Goal: Communication & Community: Answer question/provide support

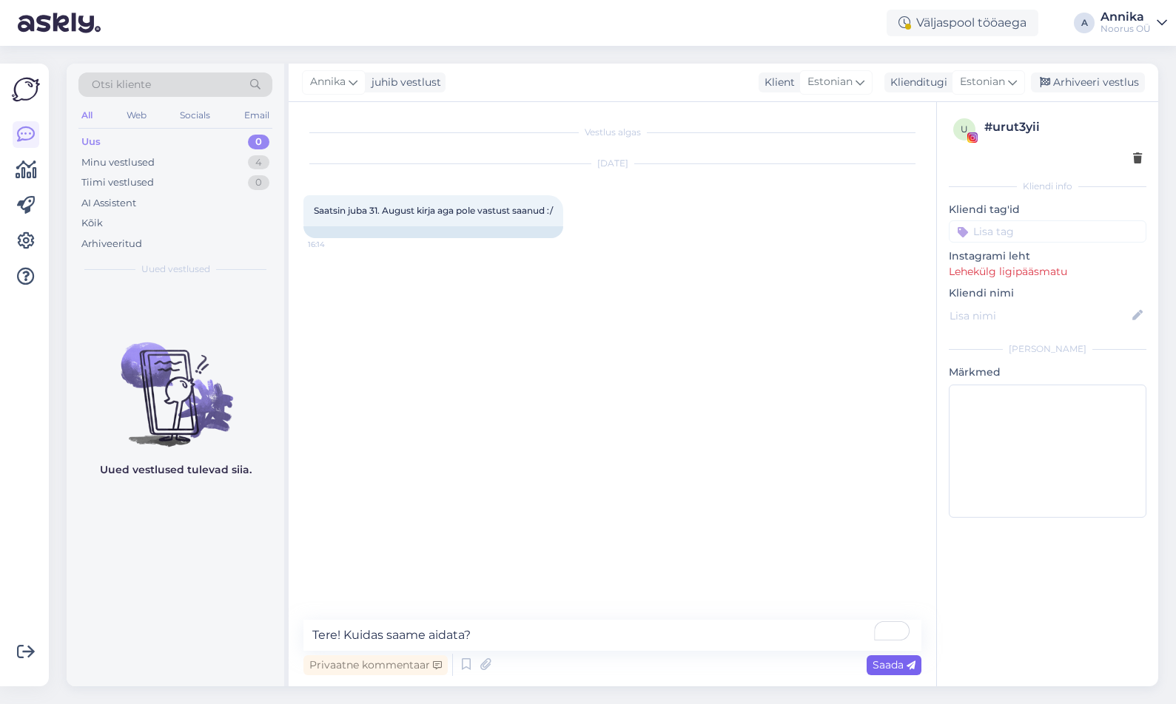
click at [902, 672] on div "Saada" at bounding box center [893, 666] width 55 height 20
click at [895, 666] on span "Saada" at bounding box center [893, 664] width 43 height 13
drag, startPoint x: 314, startPoint y: 637, endPoint x: 405, endPoint y: 635, distance: 90.3
click at [513, 644] on textarea "Tere! Kuidas saame aidata?" at bounding box center [612, 635] width 618 height 31
click at [986, 417] on textarea at bounding box center [1048, 451] width 198 height 133
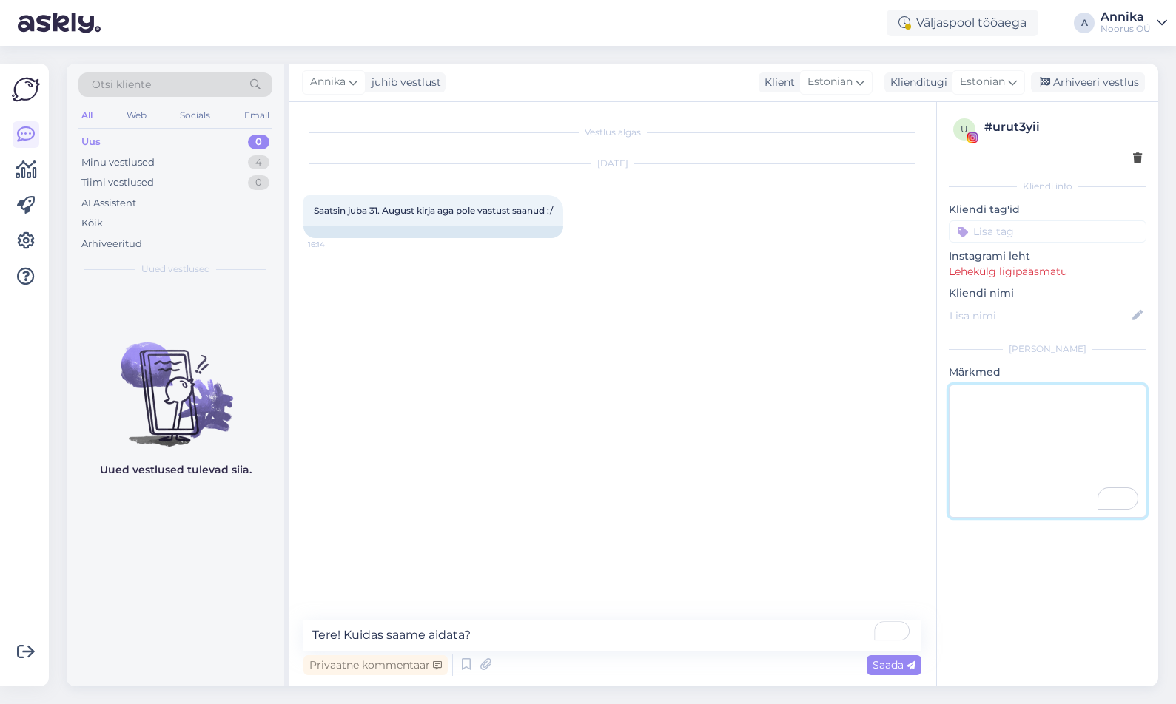
paste textarea "Tere! Kuidas saame aidata?"
drag, startPoint x: 1116, startPoint y: 402, endPoint x: 858, endPoint y: 448, distance: 262.3
click at [858, 448] on div "Vestlus algas [DATE] Saatsin juba 31. August kirja aga pole vastust saanud :/ 1…" at bounding box center [723, 394] width 869 height 585
type textarea "Tere! Kuidas saame aidata?"
click at [885, 676] on div "Privaatne kommentaar Saada" at bounding box center [612, 665] width 618 height 28
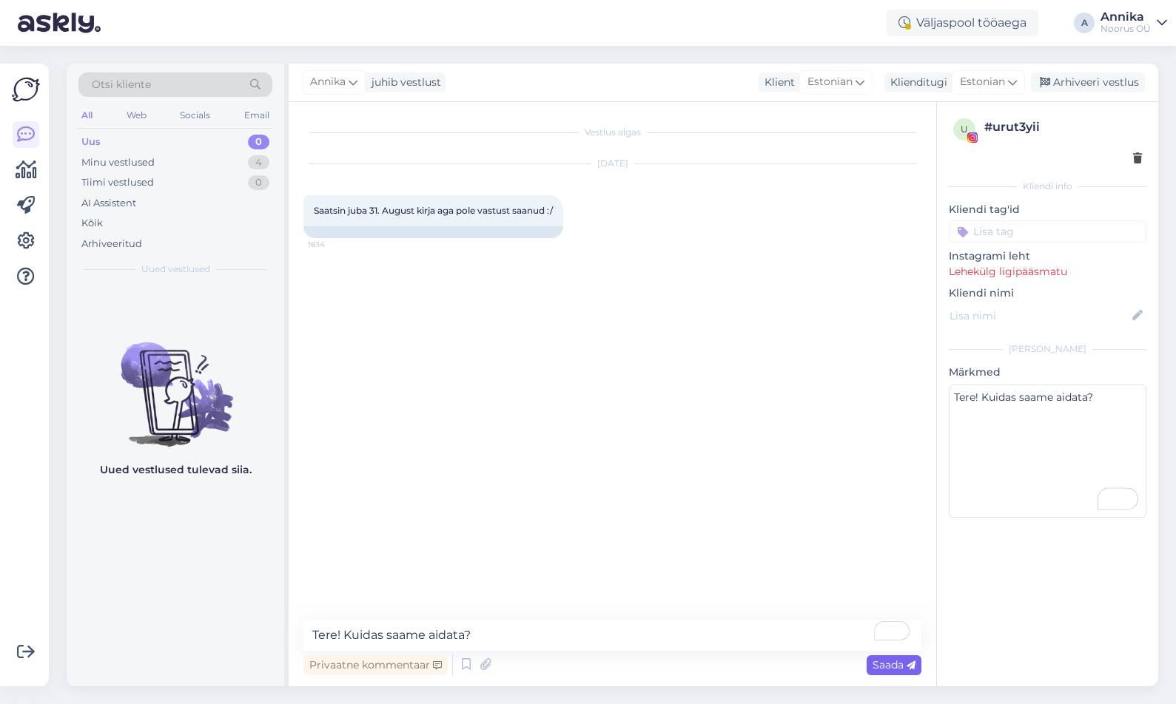
click at [892, 666] on span "Saada" at bounding box center [893, 664] width 43 height 13
click at [407, 669] on div "Privaatne kommentaar" at bounding box center [375, 666] width 144 height 20
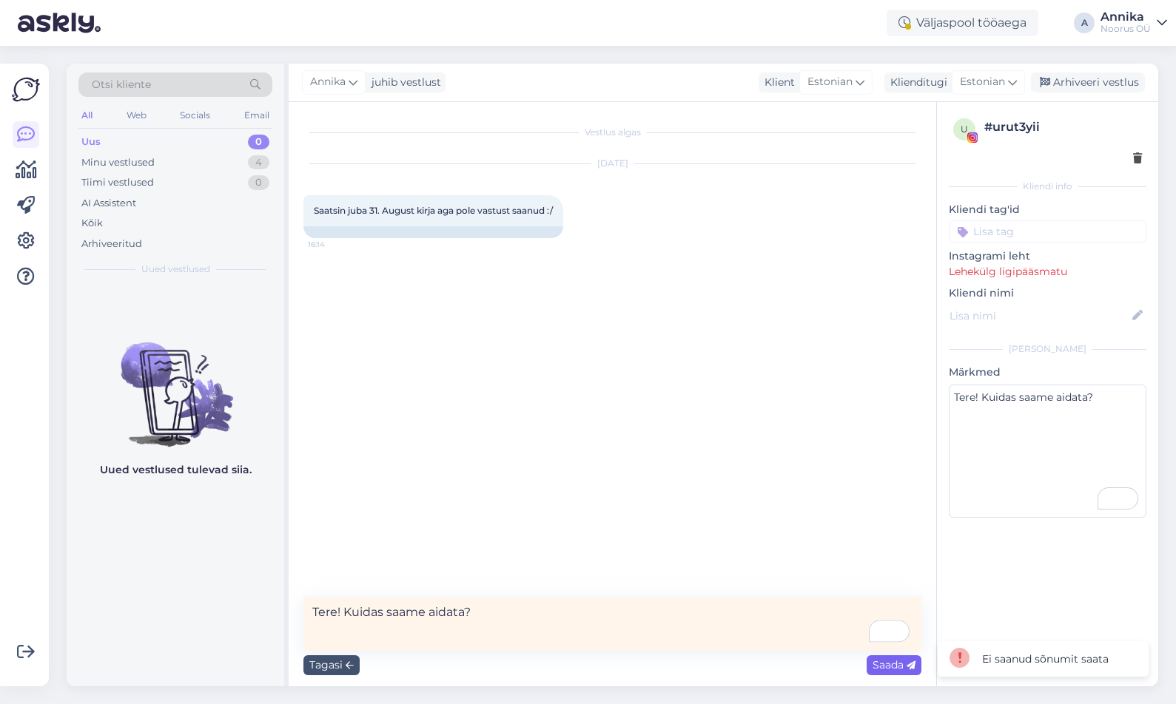
type textarea "Tere! Kuidas saame aidata?"
click at [882, 667] on span "Saada" at bounding box center [893, 664] width 43 height 13
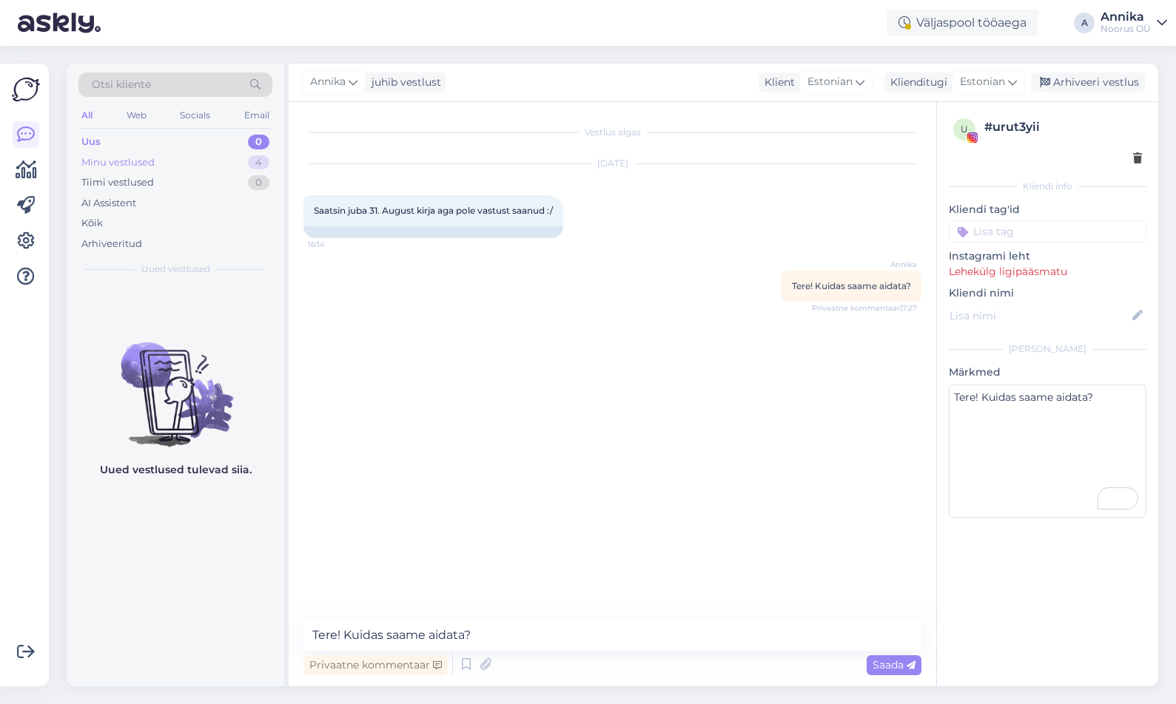
click at [149, 170] on div "Minu vestlused 4" at bounding box center [175, 162] width 194 height 21
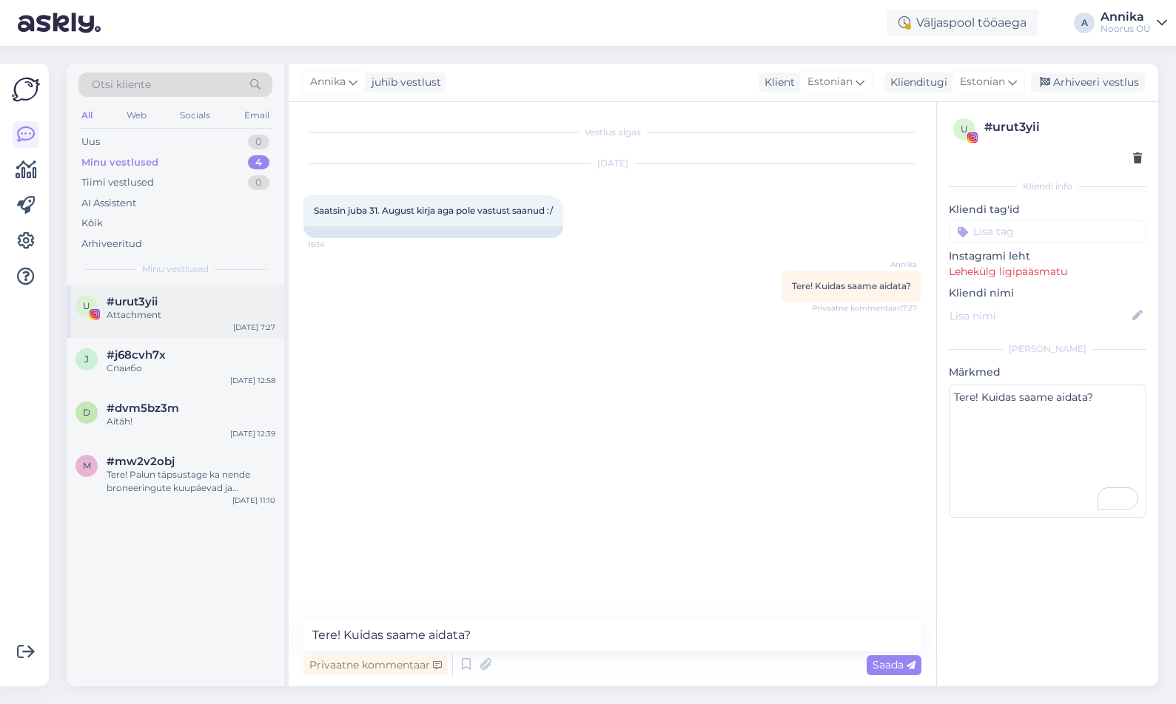
click at [143, 319] on div "Attachment" at bounding box center [191, 315] width 169 height 13
click at [144, 364] on div "Спаибо" at bounding box center [191, 368] width 169 height 13
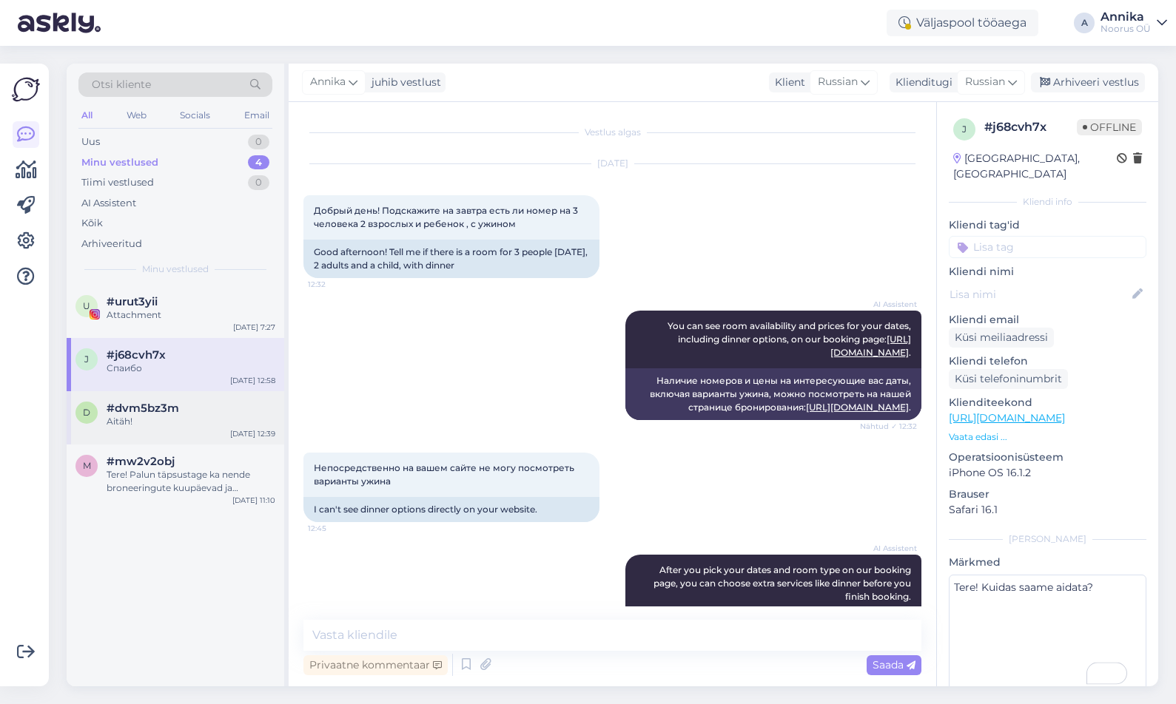
scroll to position [422, 0]
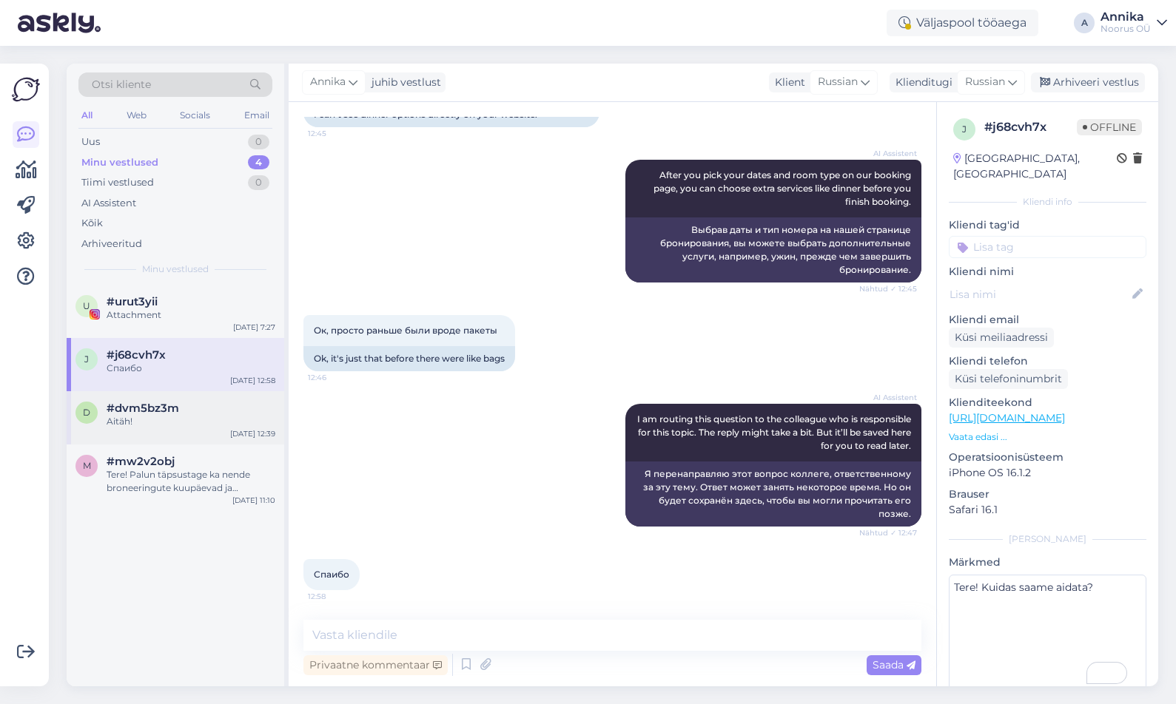
click at [170, 431] on div "d #dvm5bz3m Aitäh! [DATE] 12:39" at bounding box center [176, 417] width 218 height 53
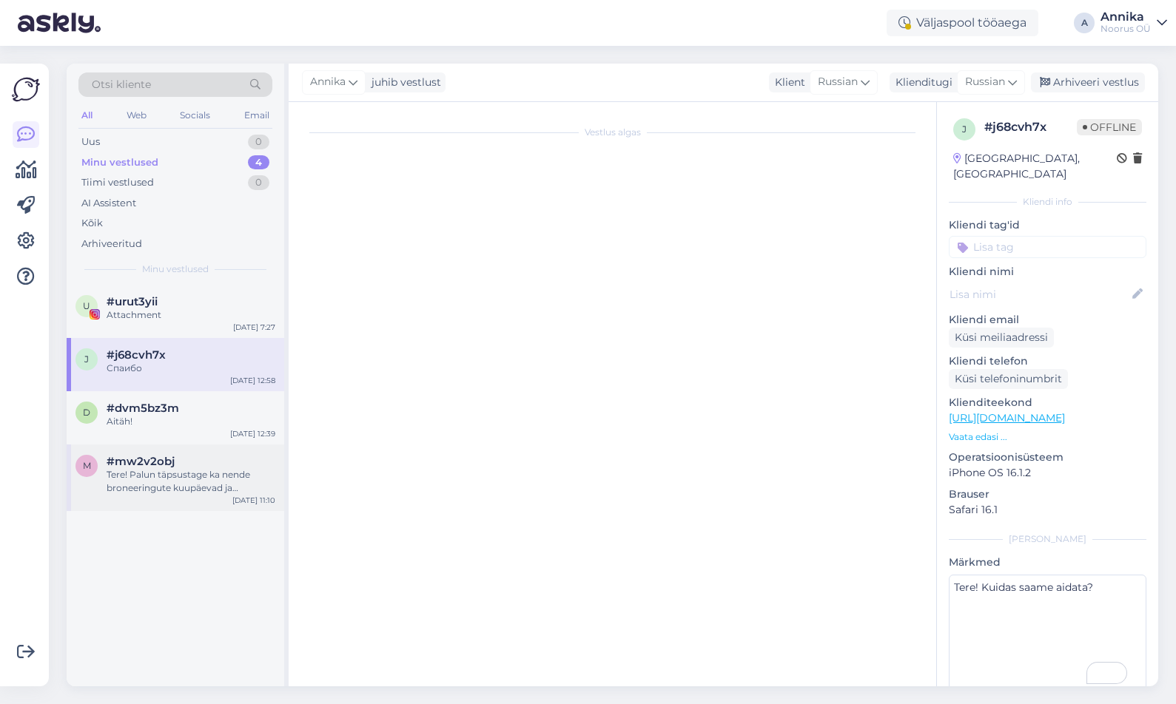
scroll to position [503, 0]
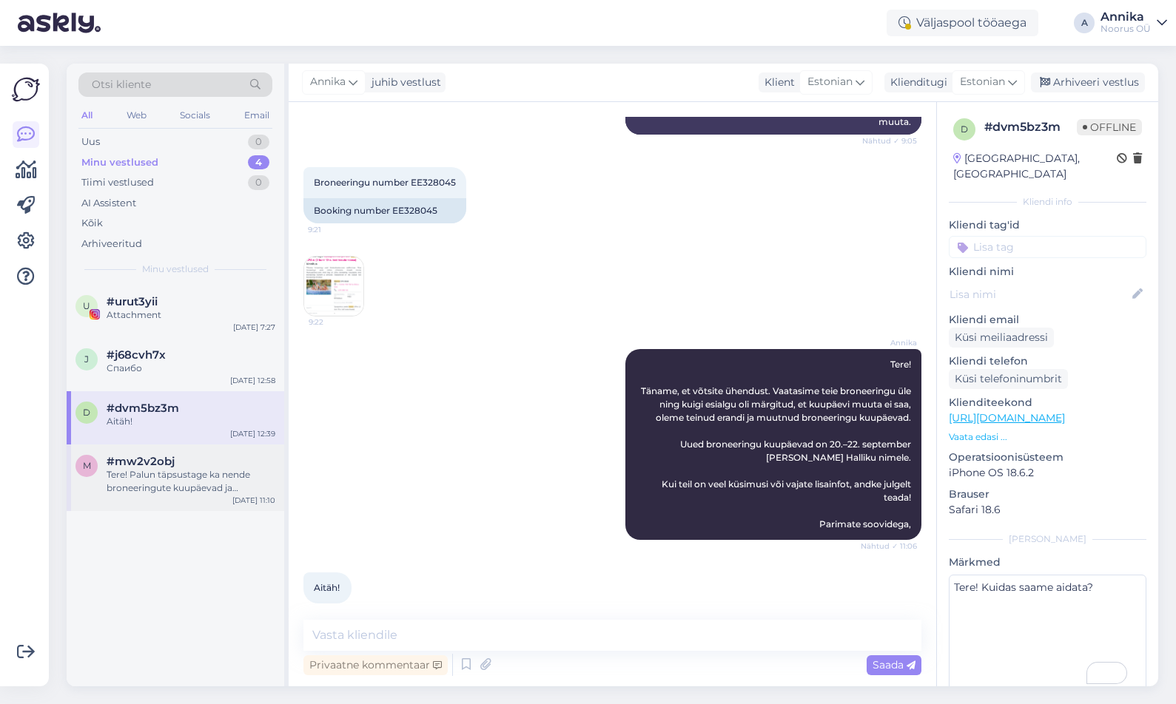
click at [175, 484] on div "Tere! Palun täpsustage ka nende broneeringute kuupäevad ja broneeringunumbrid, …" at bounding box center [191, 481] width 169 height 27
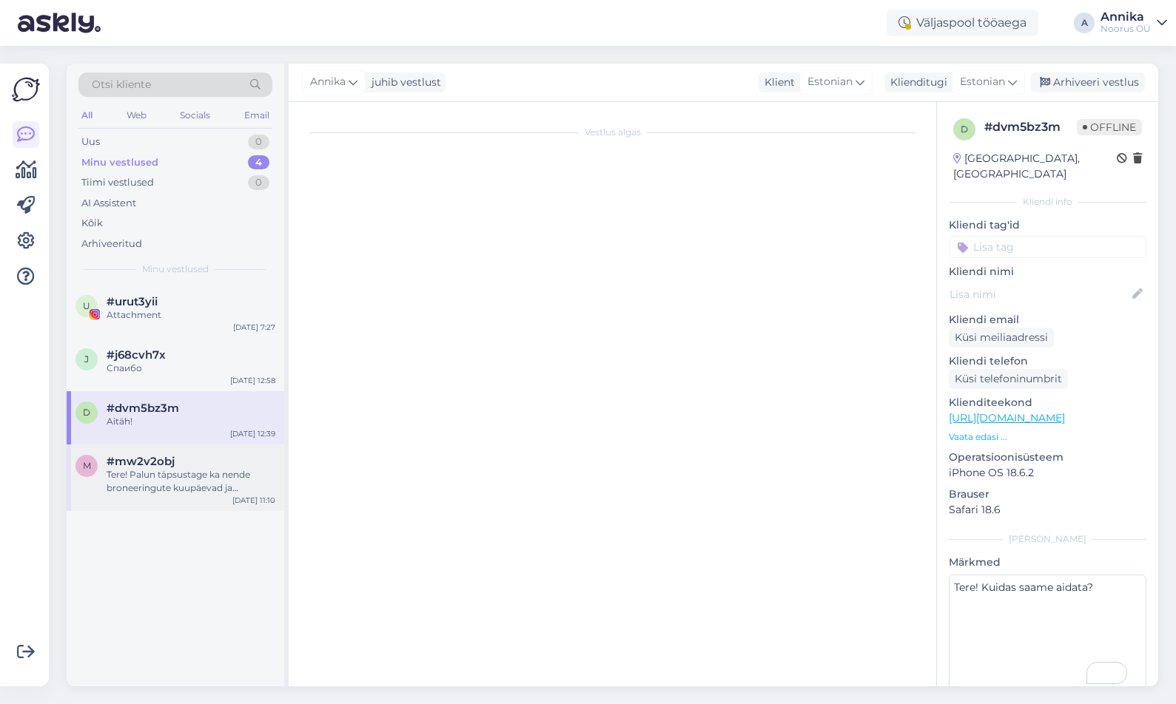
scroll to position [0, 0]
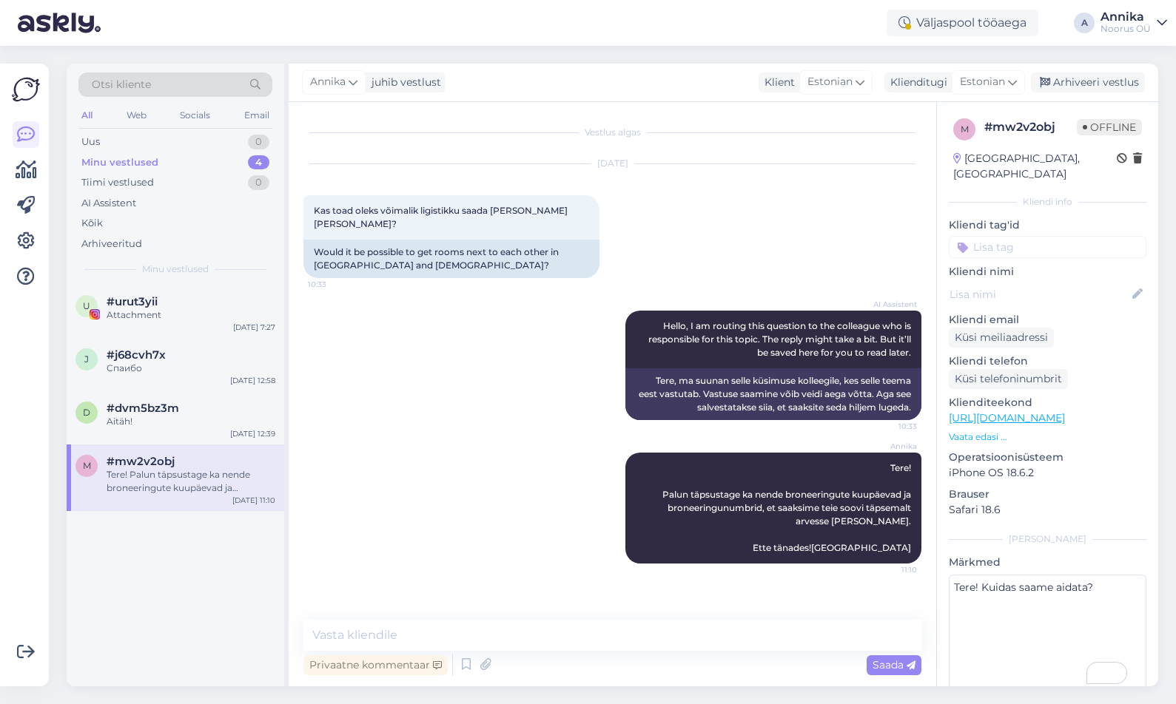
click at [151, 450] on div "m #mw2v2obj Tere! Palun täpsustage ka nende broneeringute kuupäevad ja broneeri…" at bounding box center [176, 478] width 218 height 67
click at [158, 430] on div "d #dvm5bz3m Aitäh! [DATE] 12:39" at bounding box center [176, 417] width 218 height 53
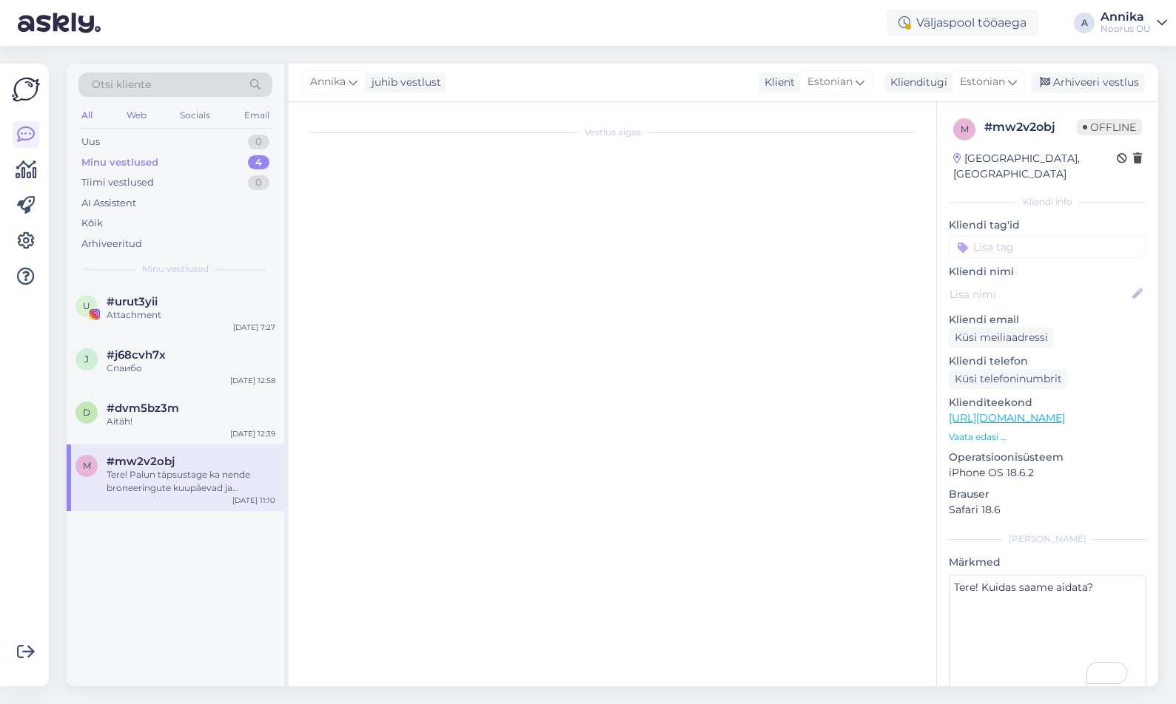
scroll to position [503, 0]
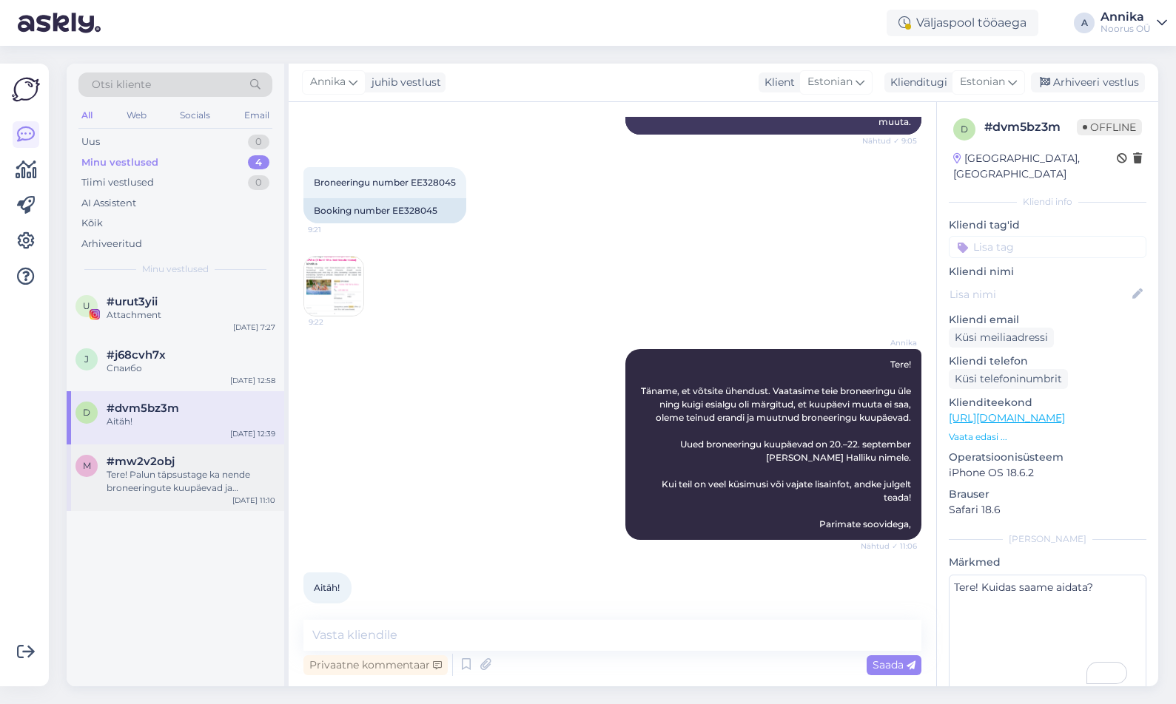
click at [178, 475] on div "Tere! Palun täpsustage ka nende broneeringute kuupäevad ja broneeringunumbrid, …" at bounding box center [191, 481] width 169 height 27
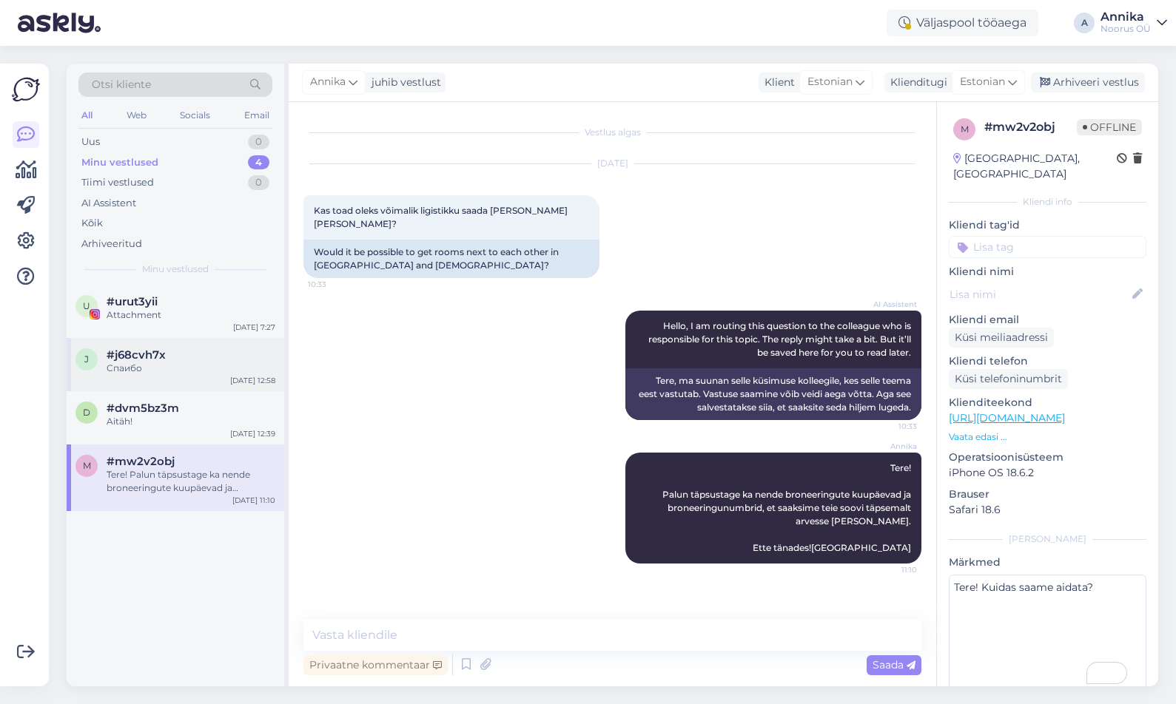
scroll to position [0, 0]
click at [169, 425] on div "Aitäh!" at bounding box center [191, 421] width 169 height 13
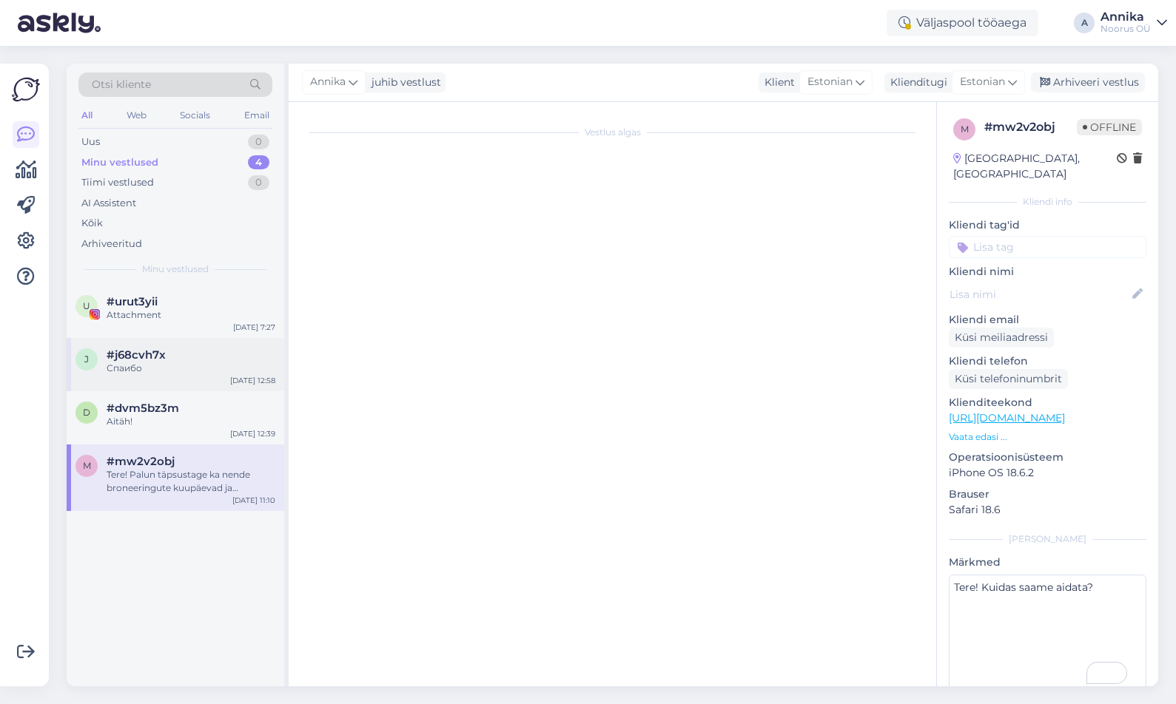
scroll to position [503, 0]
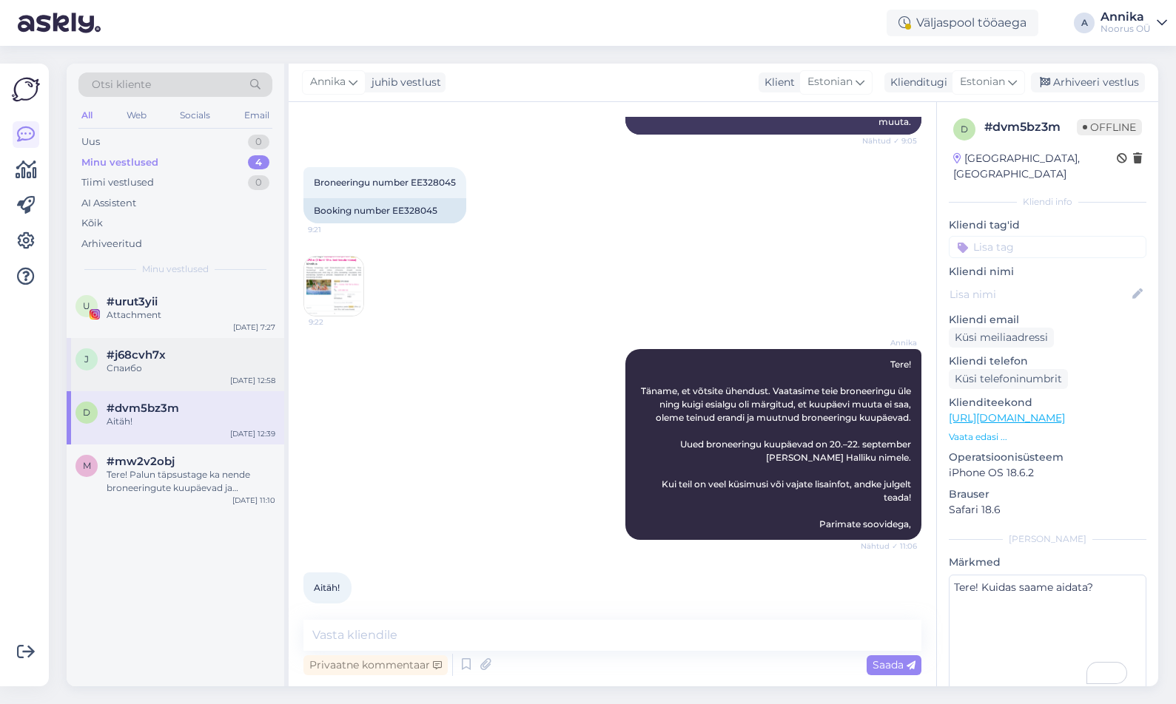
click at [175, 365] on div "Спаибо" at bounding box center [191, 368] width 169 height 13
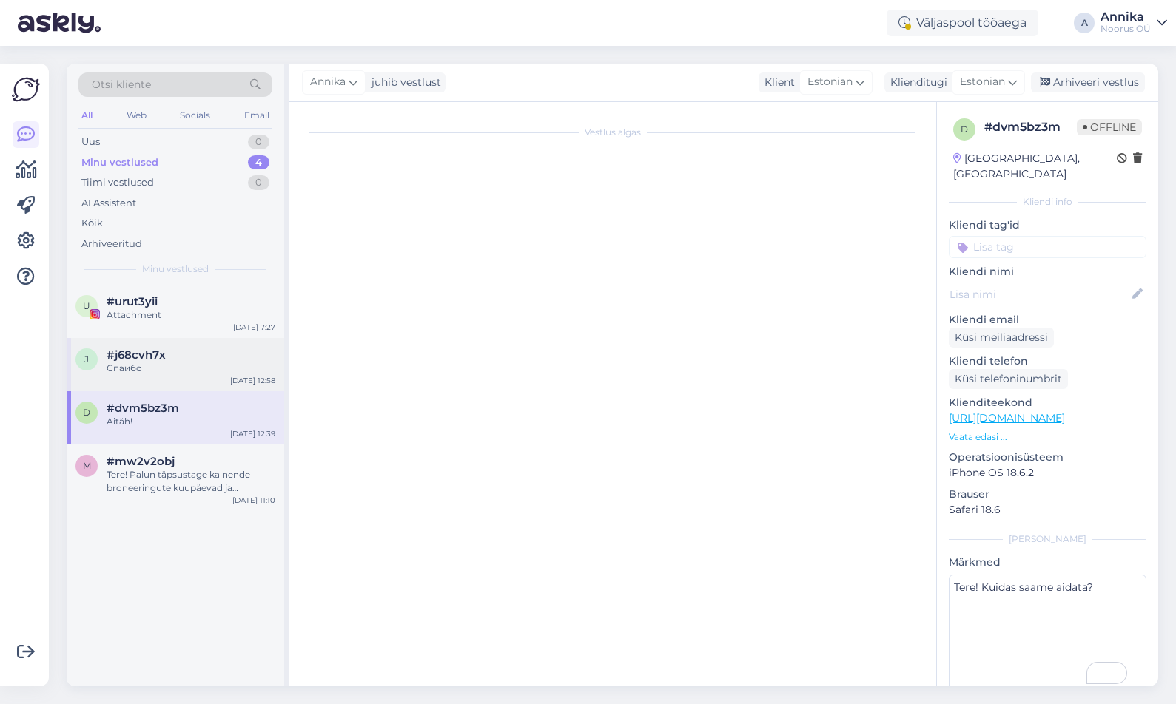
scroll to position [422, 0]
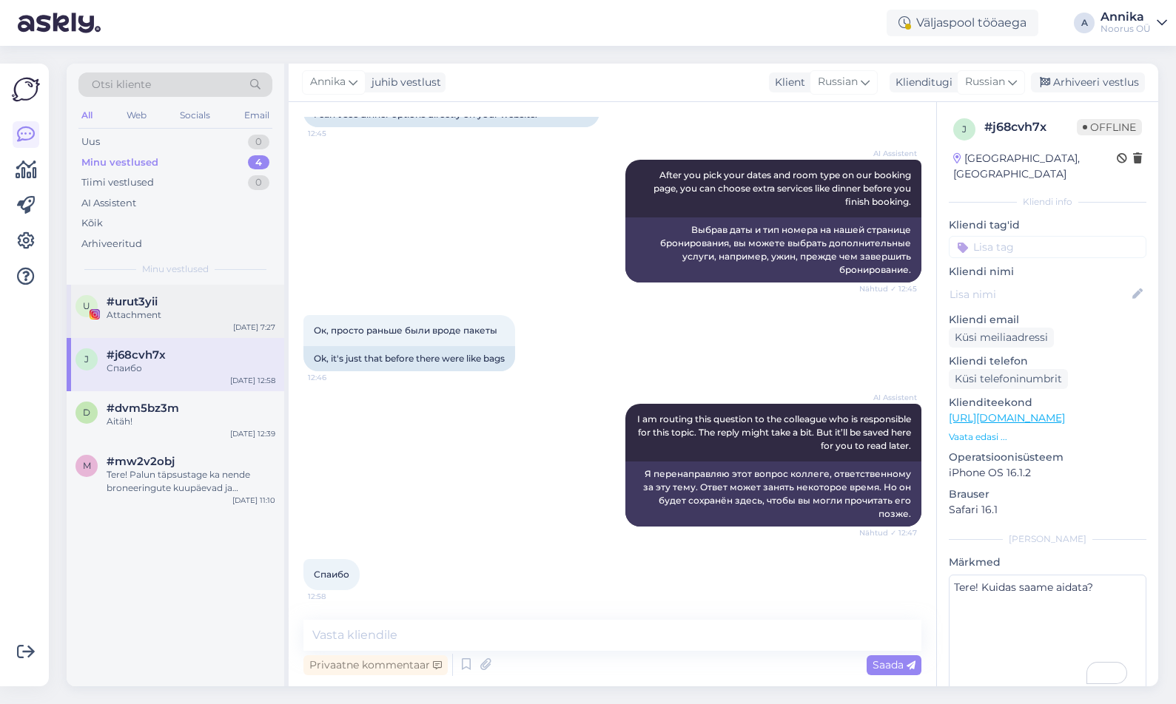
click at [171, 318] on div "Attachment" at bounding box center [191, 315] width 169 height 13
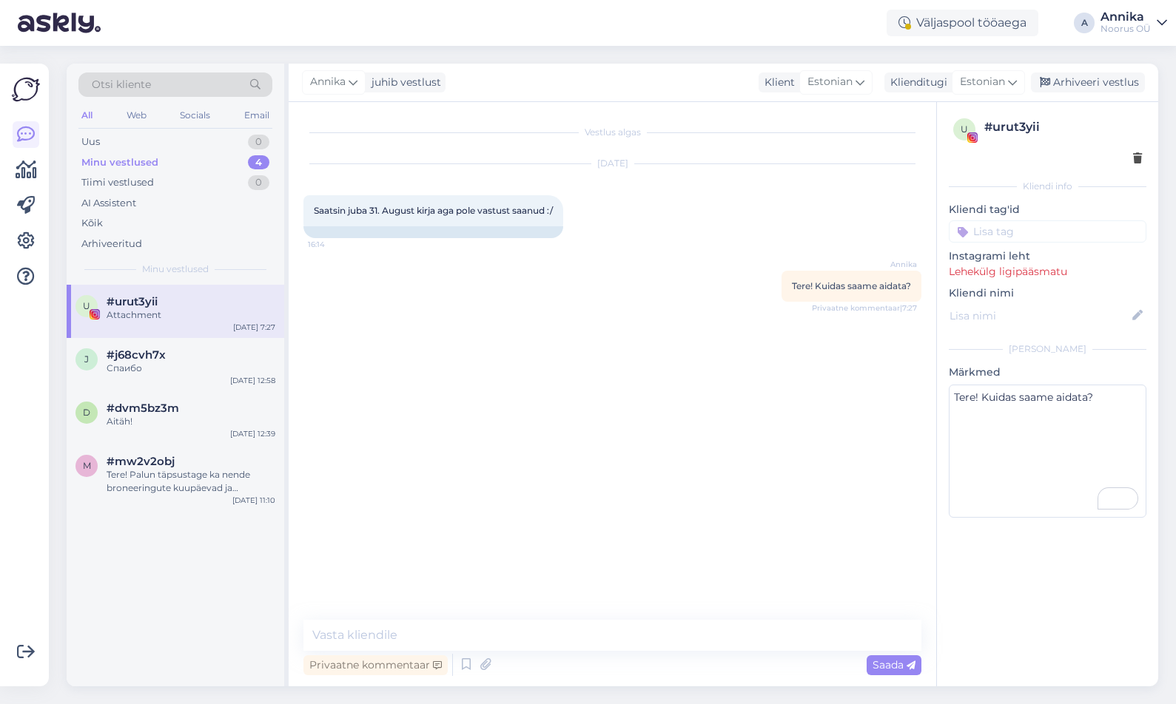
click at [153, 169] on div "Minu vestlused" at bounding box center [119, 162] width 77 height 15
click at [156, 179] on div "Tiimi vestlused 0" at bounding box center [175, 182] width 194 height 21
